Goal: Find contact information: Find contact information

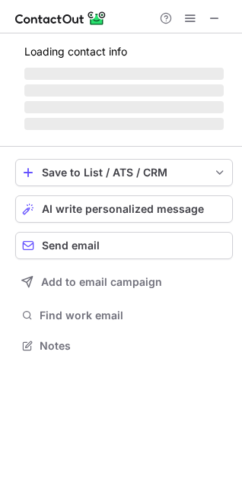
scroll to position [368, 242]
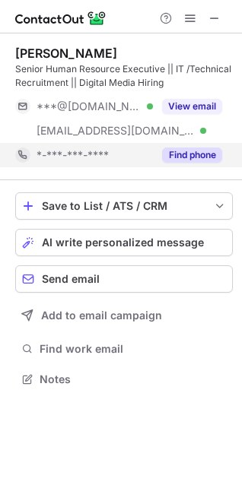
click at [183, 155] on button "Find phone" at bounding box center [192, 155] width 60 height 15
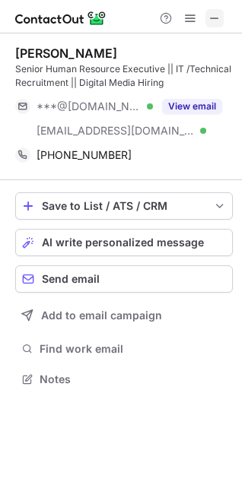
click at [219, 17] on span at bounding box center [214, 18] width 12 height 12
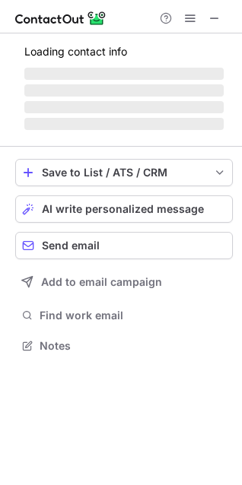
scroll to position [341, 242]
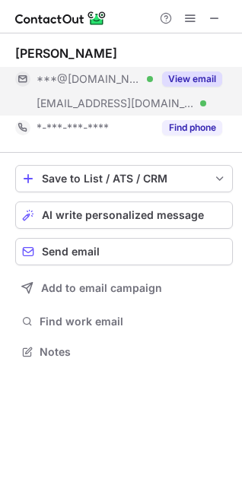
click at [195, 79] on button "View email" at bounding box center [192, 78] width 60 height 15
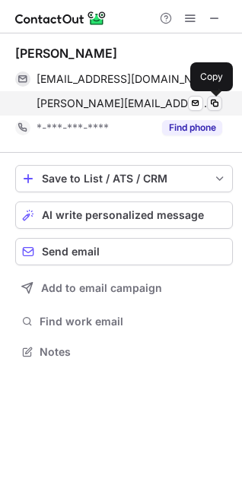
click at [214, 100] on span at bounding box center [214, 103] width 12 height 12
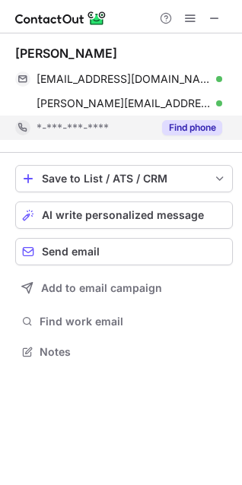
click at [185, 129] on button "Find phone" at bounding box center [192, 127] width 60 height 15
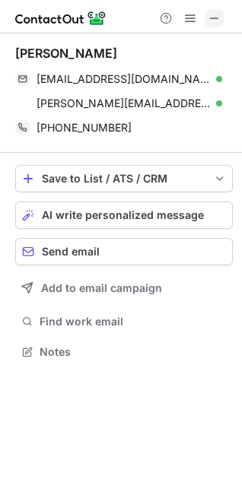
click at [215, 21] on span at bounding box center [214, 18] width 12 height 12
